Goal: Communication & Community: Answer question/provide support

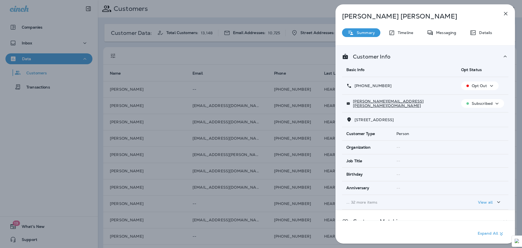
click at [79, 43] on div "[PERSON_NAME] Summary Timeline Messaging Details Customer Info Basic Info Opt S…" at bounding box center [261, 124] width 522 height 248
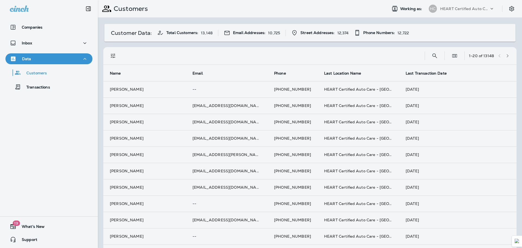
click at [57, 43] on div at bounding box center [290, 124] width 522 height 248
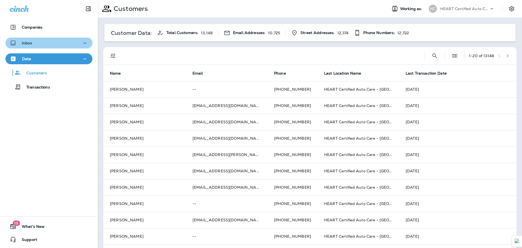
click at [82, 43] on icon "button" at bounding box center [85, 43] width 7 height 7
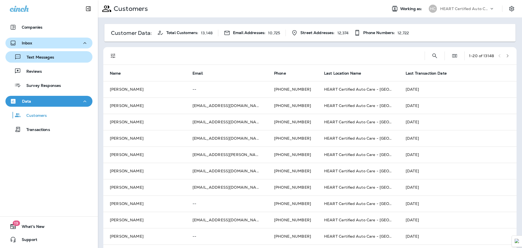
click at [52, 55] on p "Text Messages" at bounding box center [37, 57] width 33 height 5
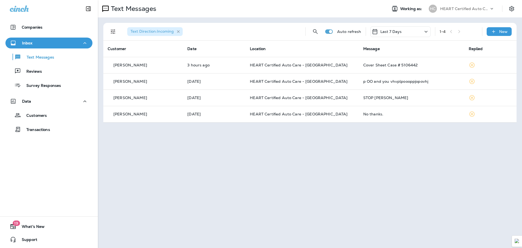
click at [178, 32] on icon "button" at bounding box center [178, 31] width 5 height 5
click at [316, 31] on icon "Search Messages" at bounding box center [315, 31] width 7 height 7
click at [283, 31] on input "text" at bounding box center [291, 31] width 48 height 14
type input "*****"
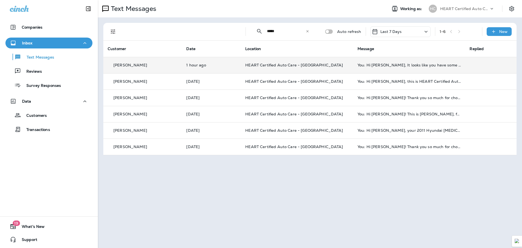
click at [241, 61] on td "1 hour ago" at bounding box center [211, 65] width 59 height 16
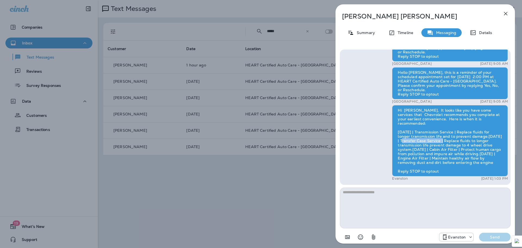
drag, startPoint x: 450, startPoint y: 137, endPoint x: 479, endPoint y: 137, distance: 28.8
click at [479, 137] on div "Hi [PERSON_NAME], It looks like you have some services that Chevrolet recommend…" at bounding box center [450, 140] width 116 height 71
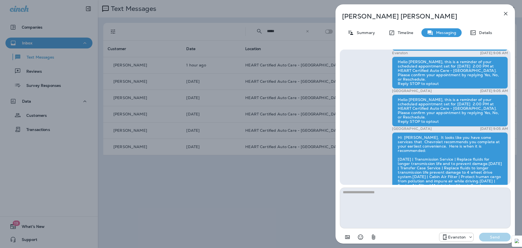
scroll to position [-82, 0]
